Goal: Find specific page/section: Find specific page/section

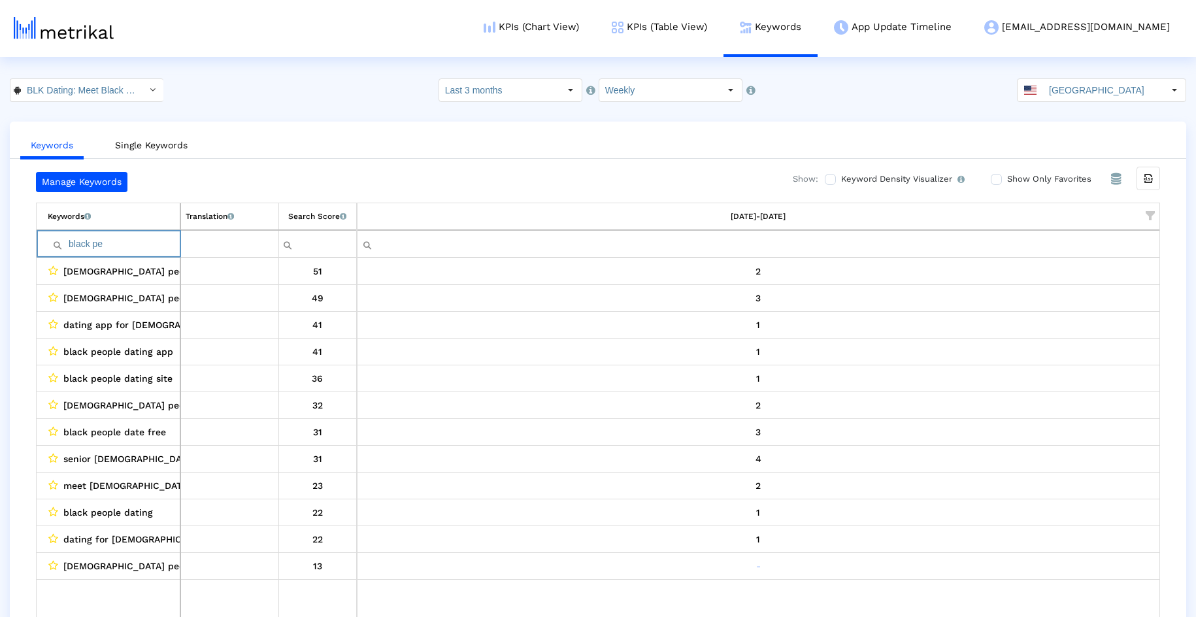
scroll to position [3, 0]
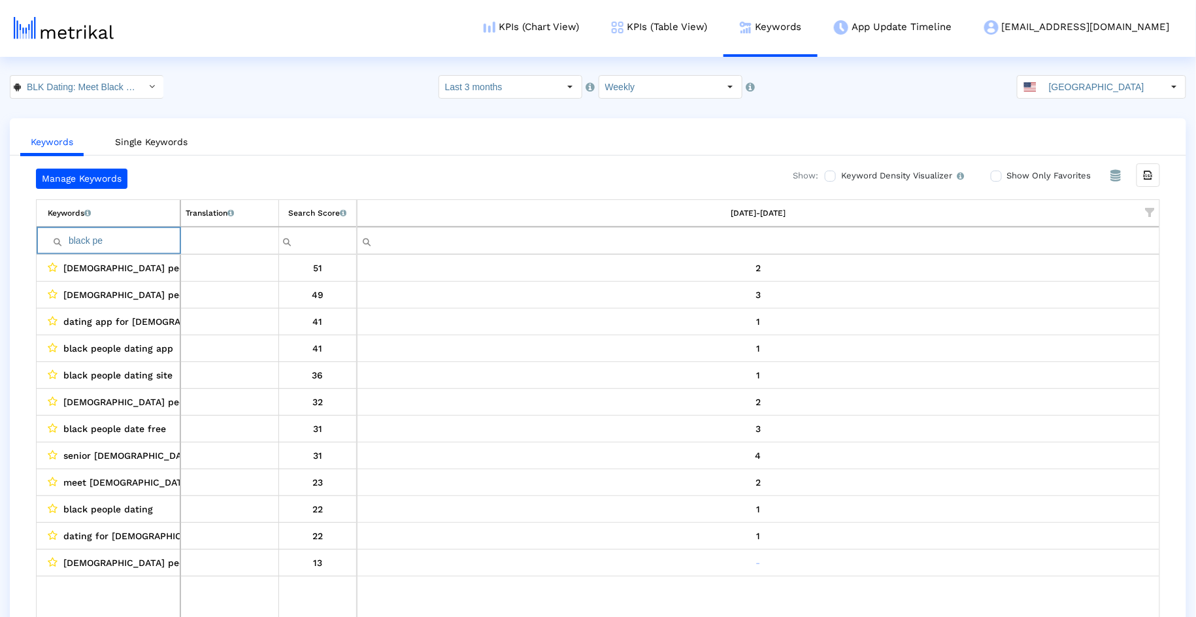
click at [145, 244] on input "black pe" at bounding box center [114, 241] width 132 height 22
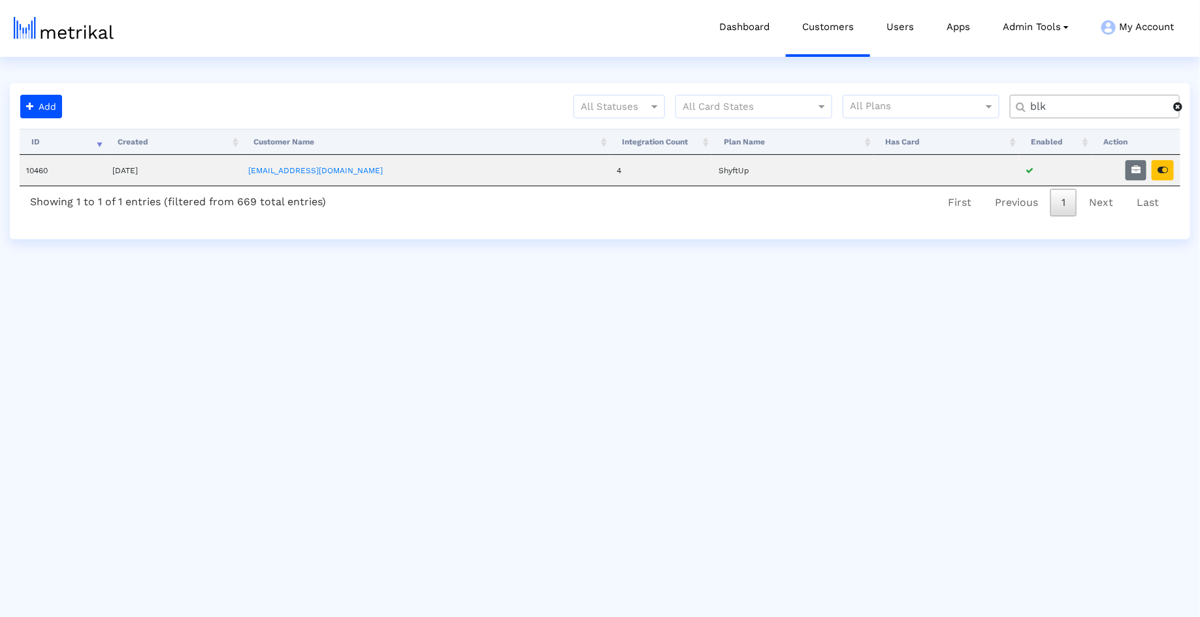
click at [1099, 102] on input "blk" at bounding box center [1097, 107] width 152 height 14
type input "rumble"
click at [1166, 169] on icon "button" at bounding box center [1163, 169] width 10 height 9
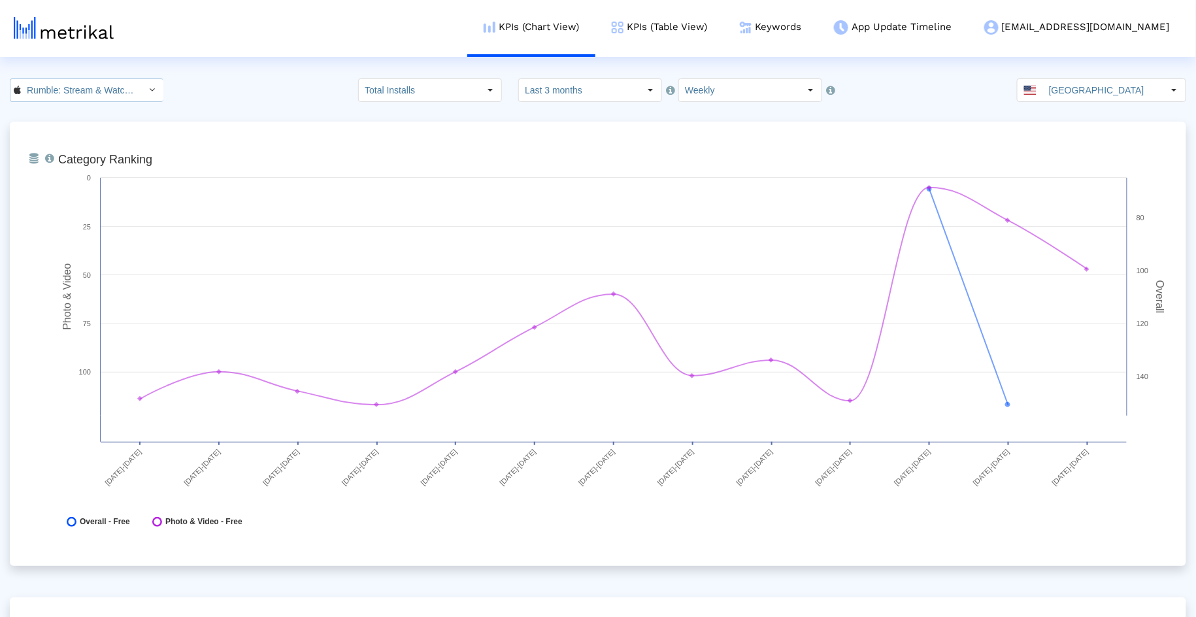
click at [143, 85] on div "Select" at bounding box center [152, 90] width 21 height 21
click at [122, 137] on div "Rumble <com.rumble.battles>" at bounding box center [80, 134] width 126 height 12
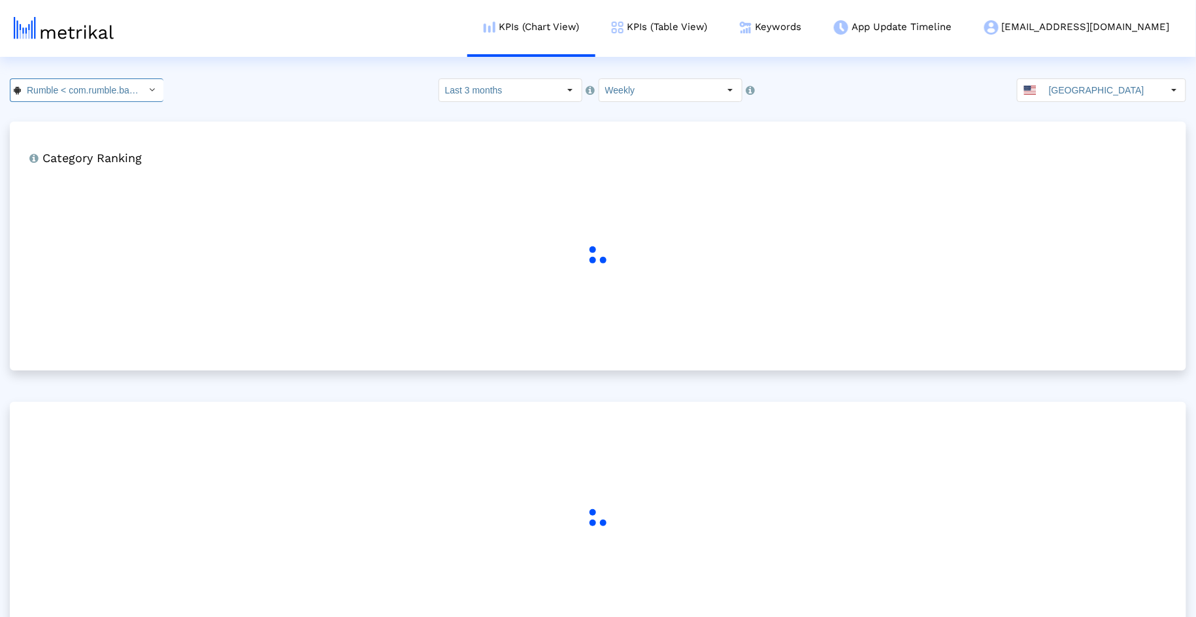
scroll to position [0, 31]
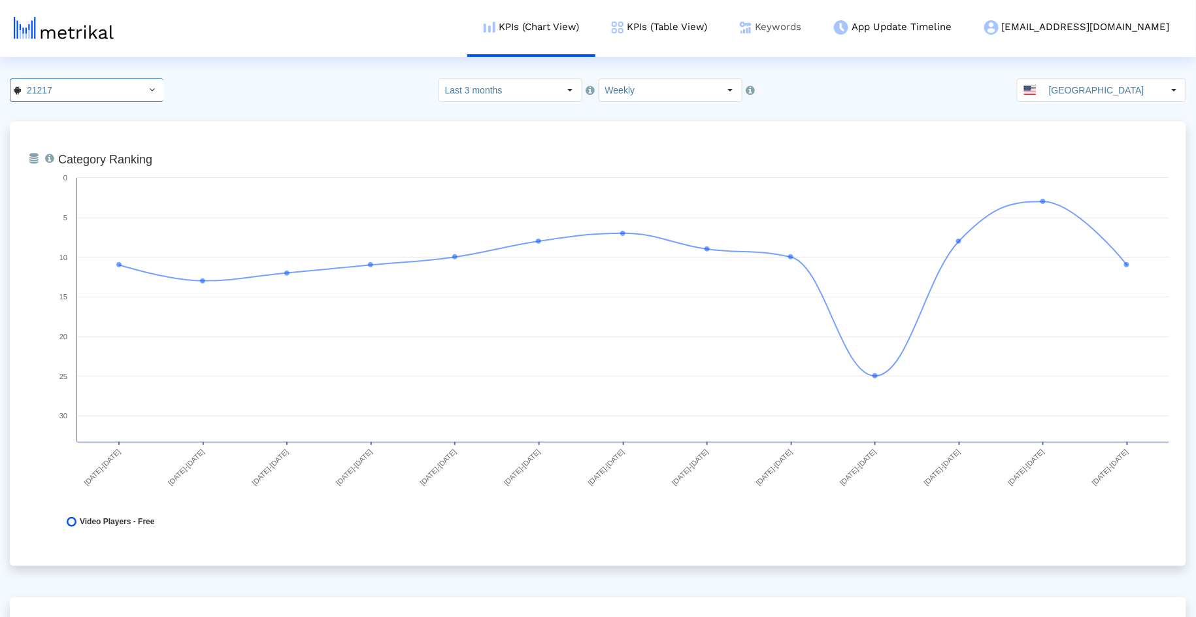
click at [751, 33] on img at bounding box center [746, 28] width 12 height 12
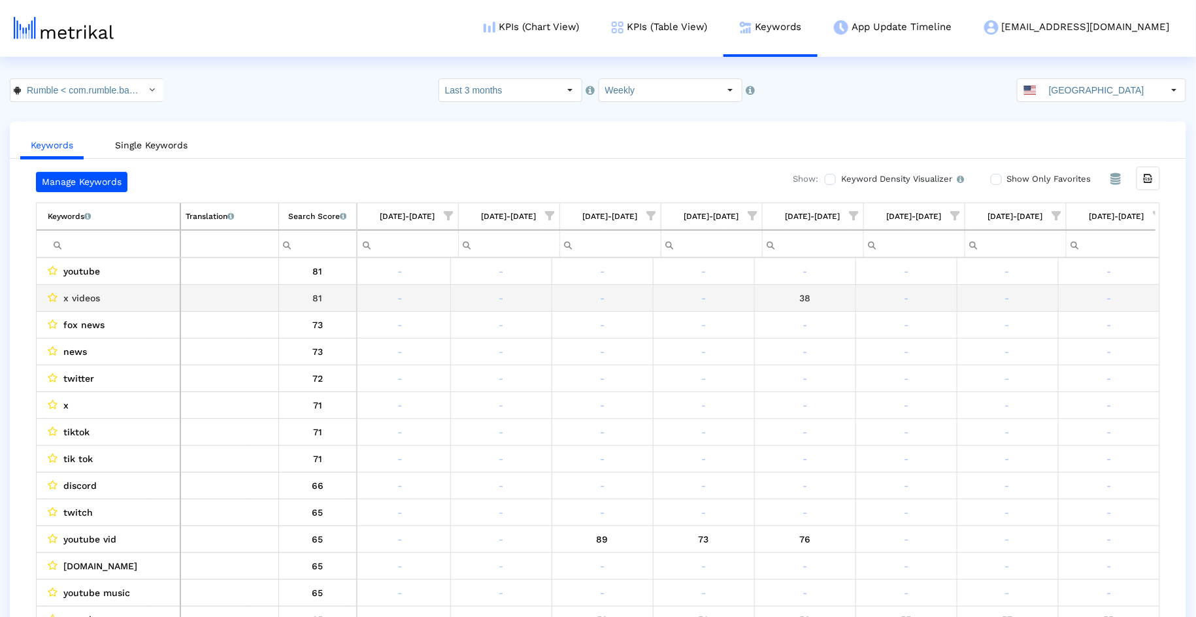
scroll to position [0, 517]
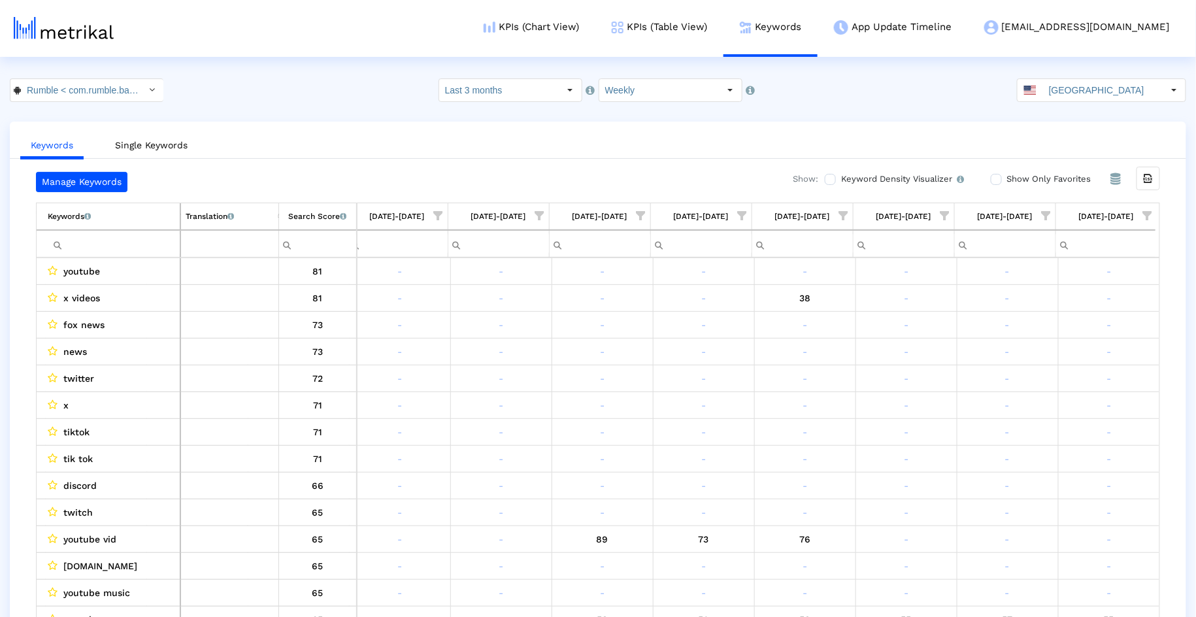
click at [144, 242] on input "Filter cell" at bounding box center [114, 244] width 132 height 22
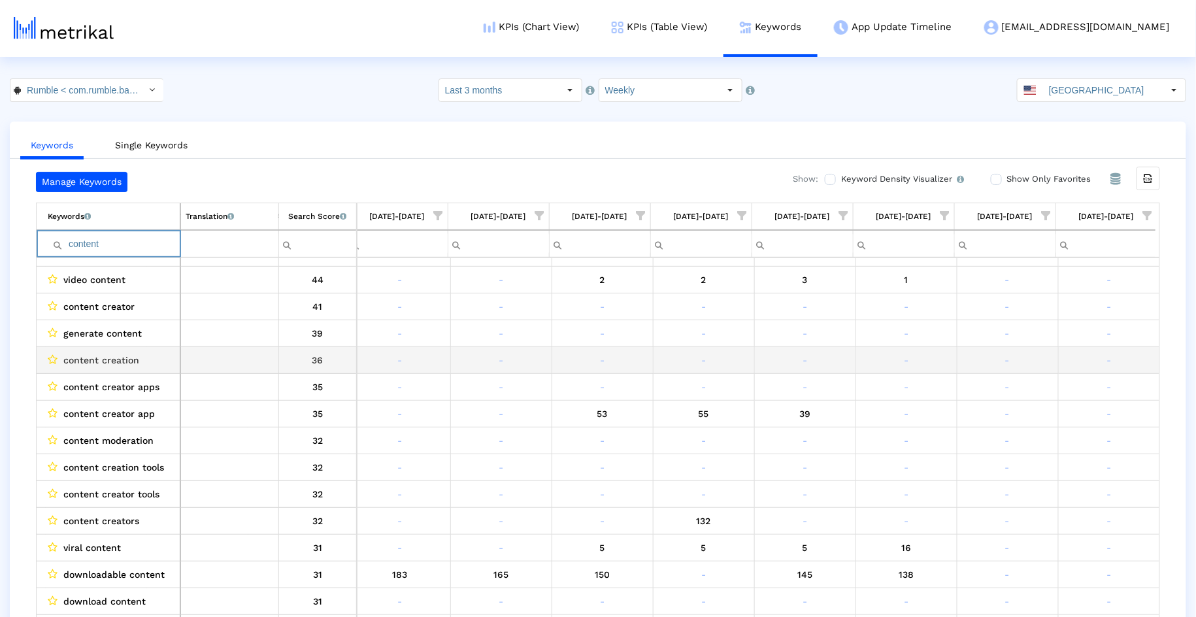
scroll to position [0, 0]
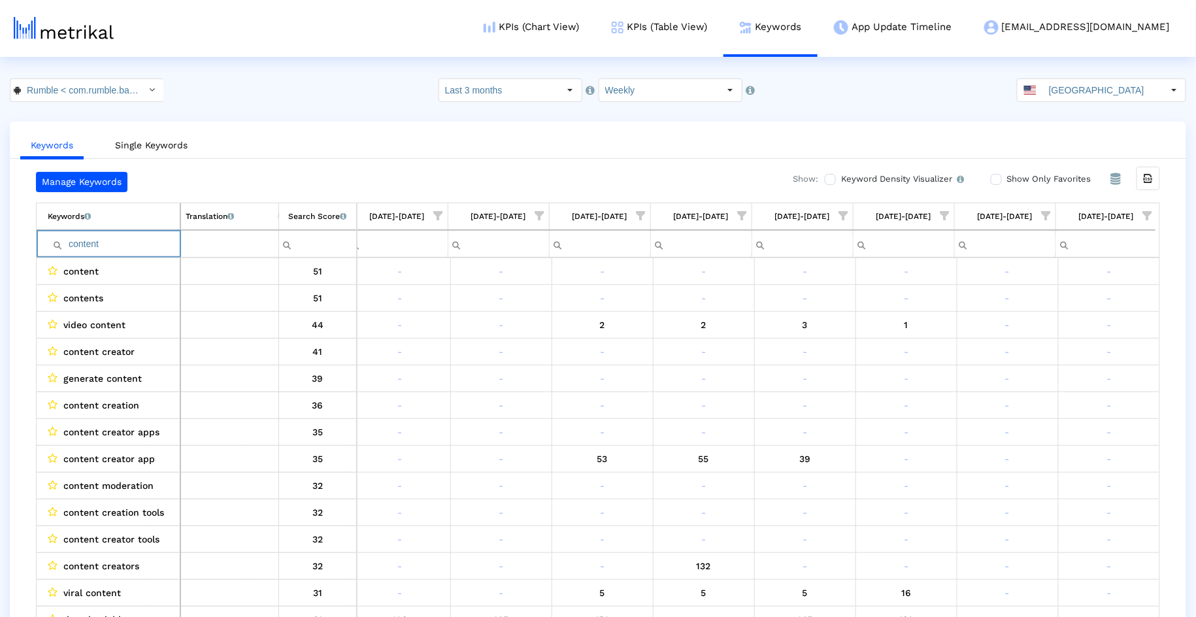
click at [105, 250] on input "content" at bounding box center [114, 244] width 132 height 22
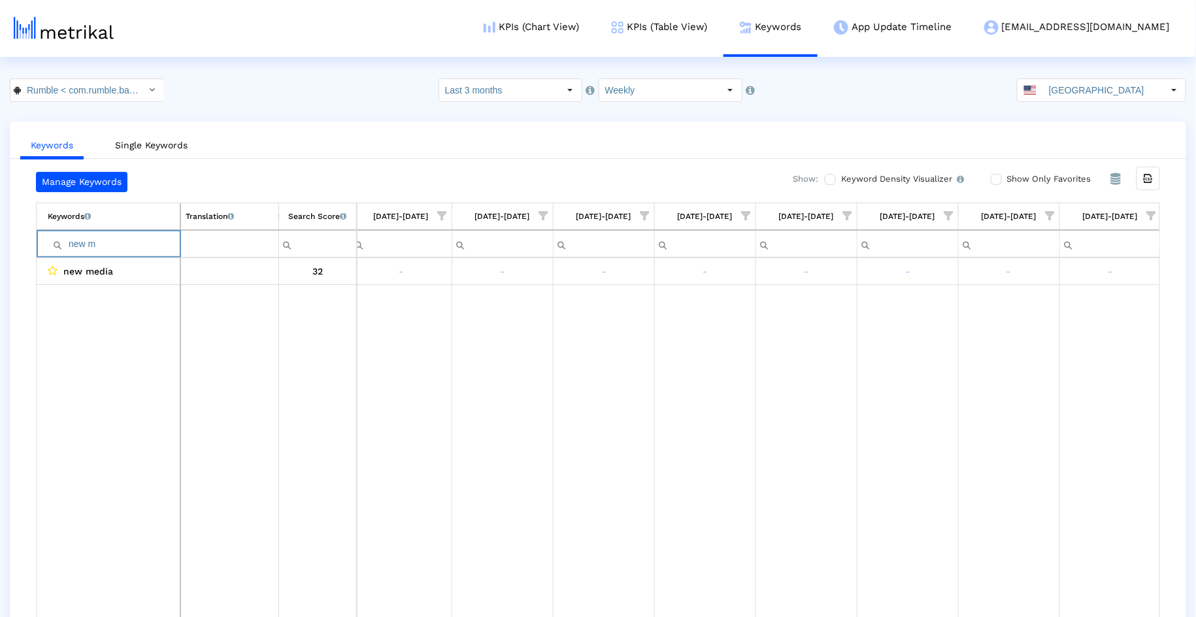
type input "new m"
